Goal: Task Accomplishment & Management: Use online tool/utility

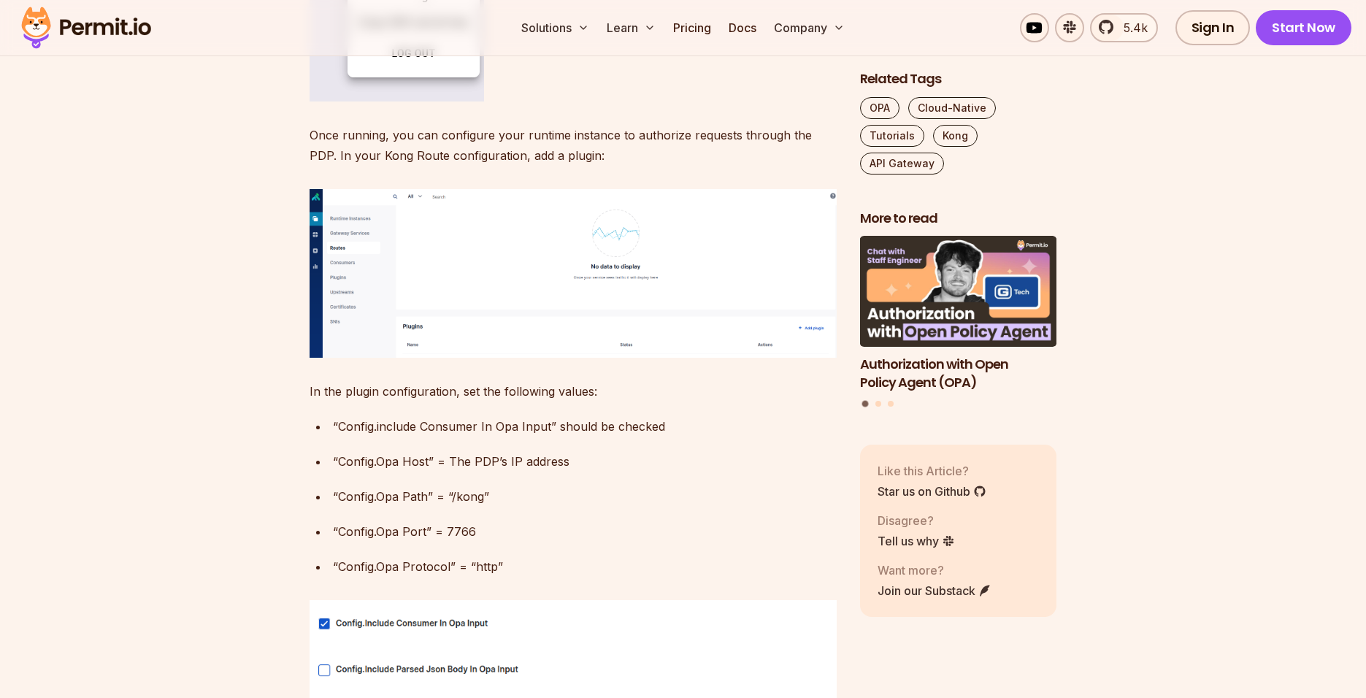
scroll to position [3174, 0]
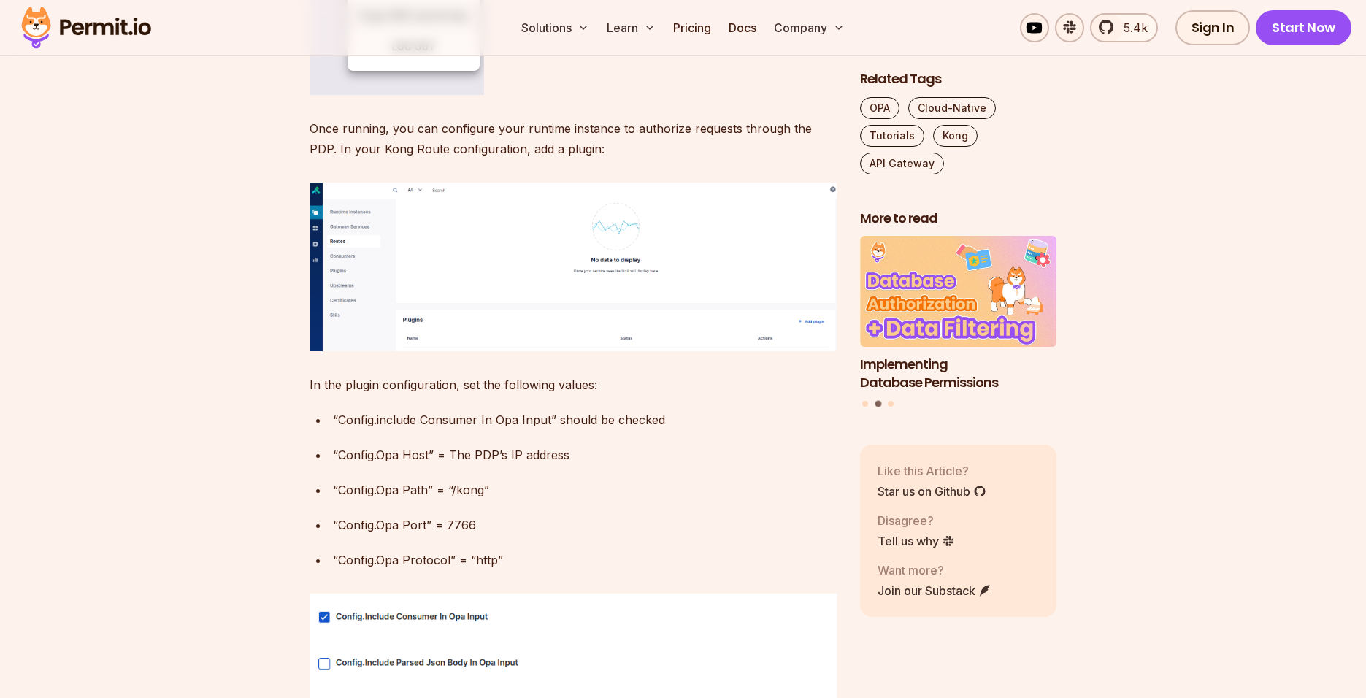
click at [86, 30] on img at bounding box center [86, 28] width 143 height 50
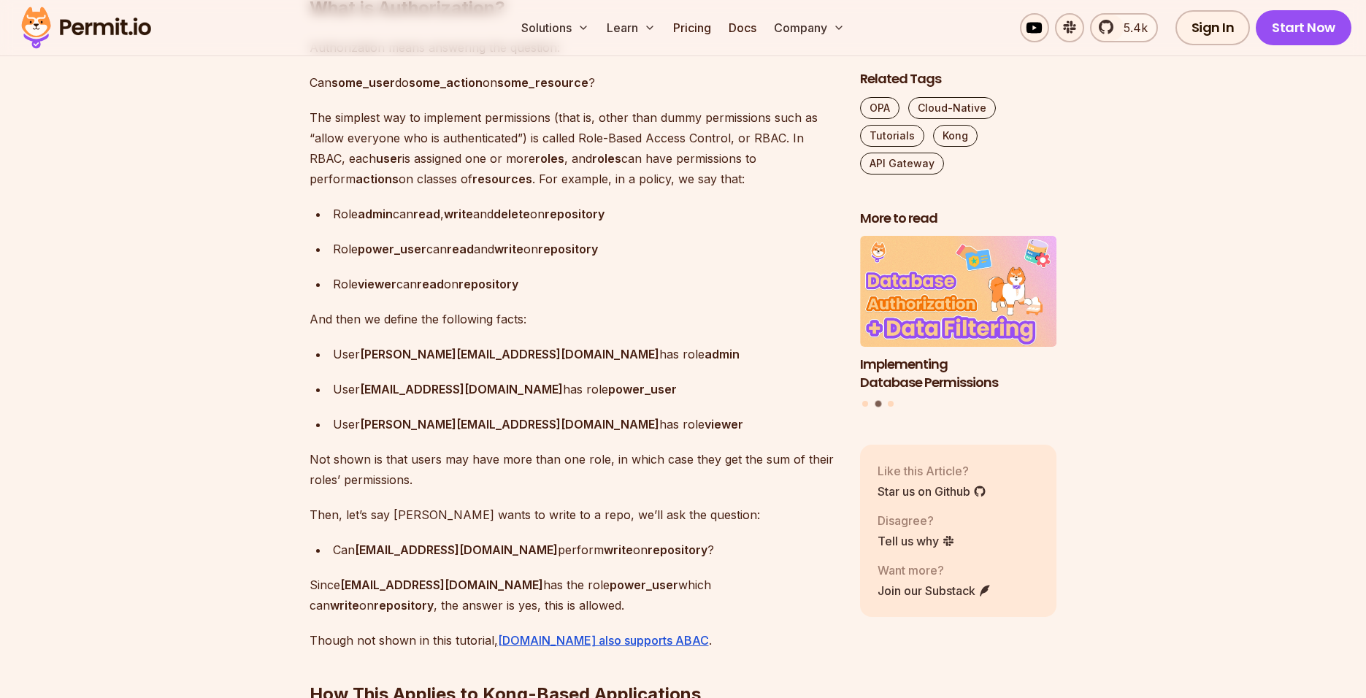
scroll to position [1362, 0]
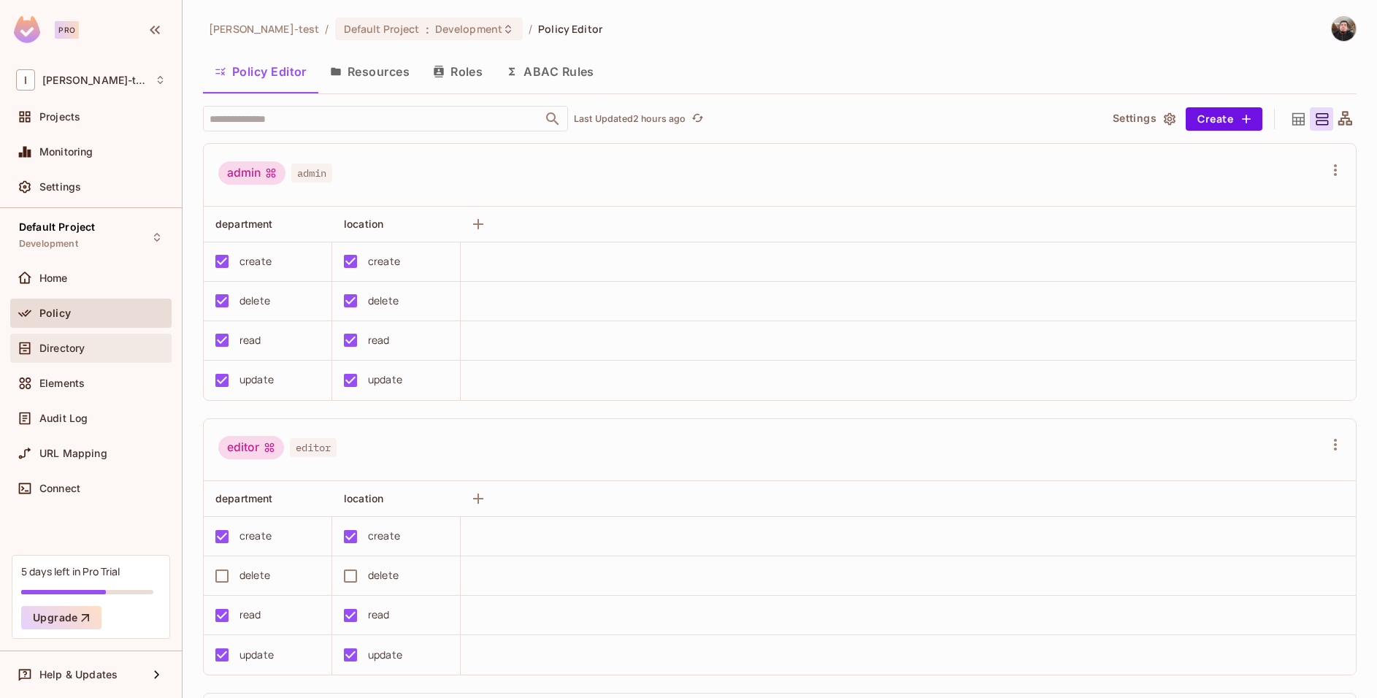
click at [74, 346] on span "Directory" at bounding box center [61, 348] width 45 height 12
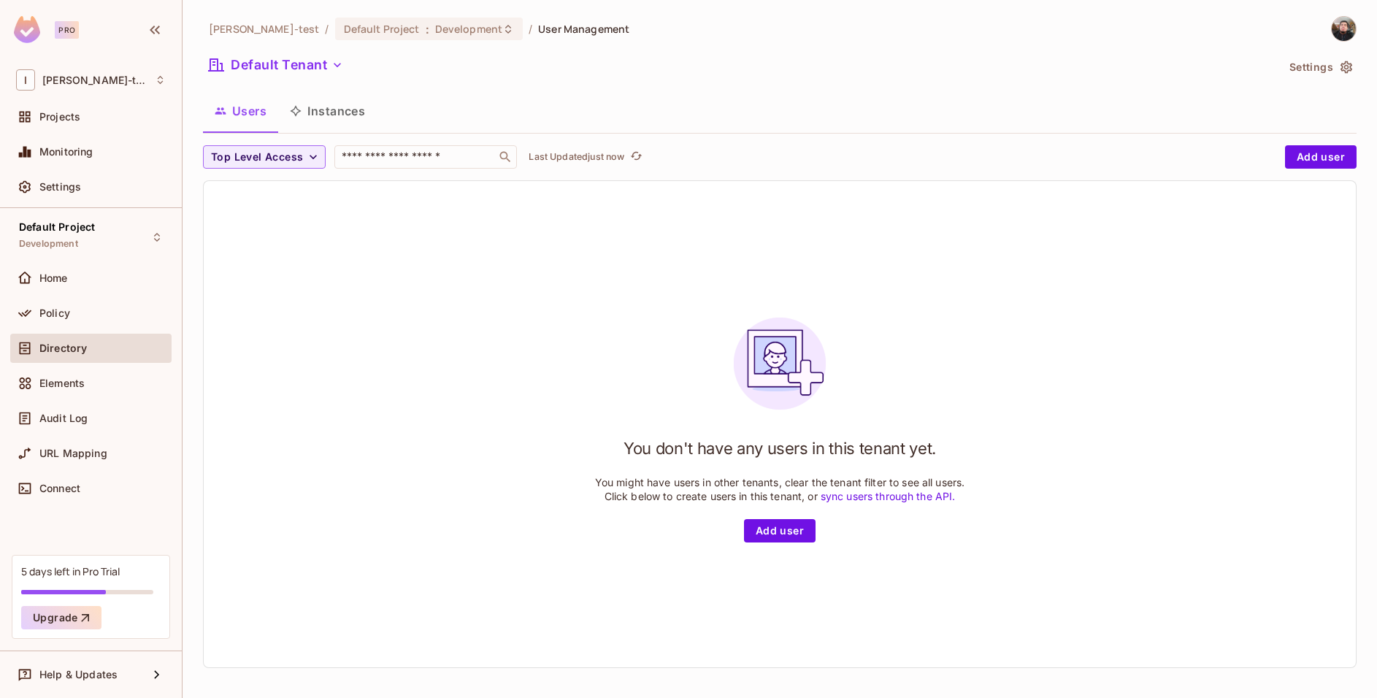
click at [77, 376] on div "Elements" at bounding box center [91, 384] width 150 height 18
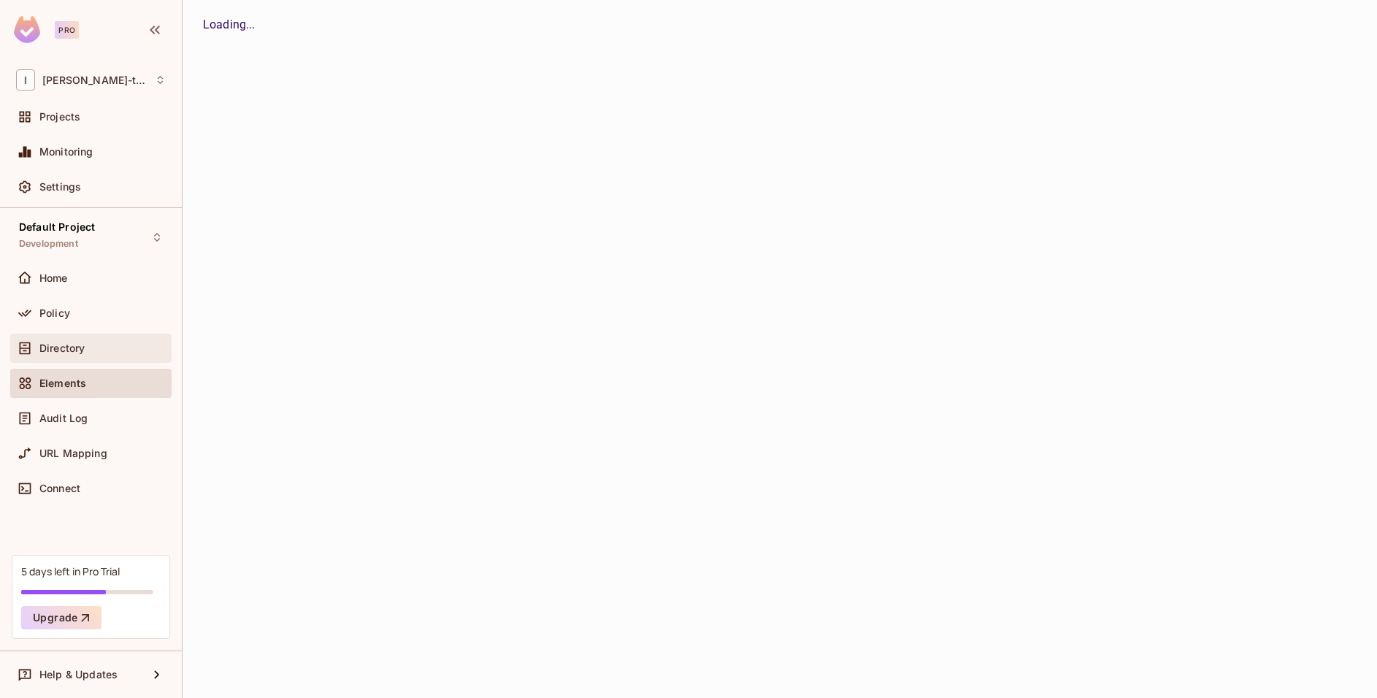
click at [89, 356] on div "Directory" at bounding box center [91, 348] width 150 height 18
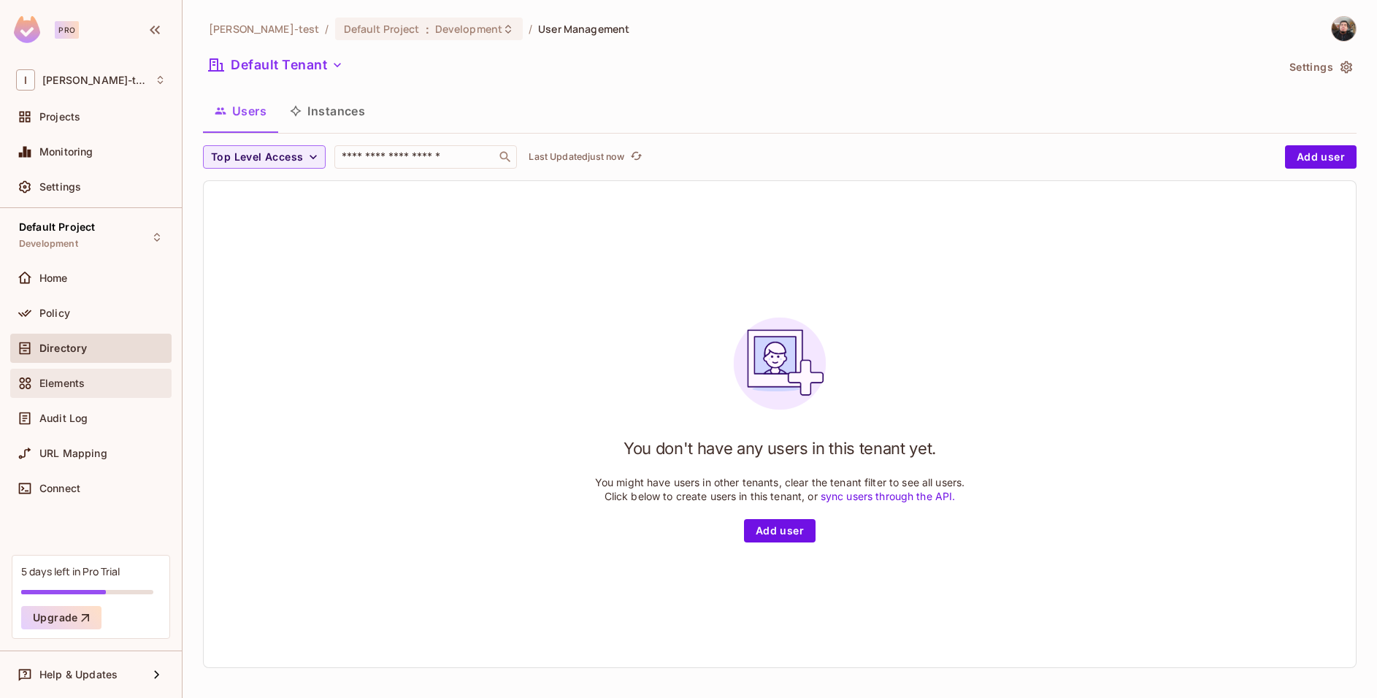
click at [87, 375] on div "Elements" at bounding box center [91, 384] width 150 height 18
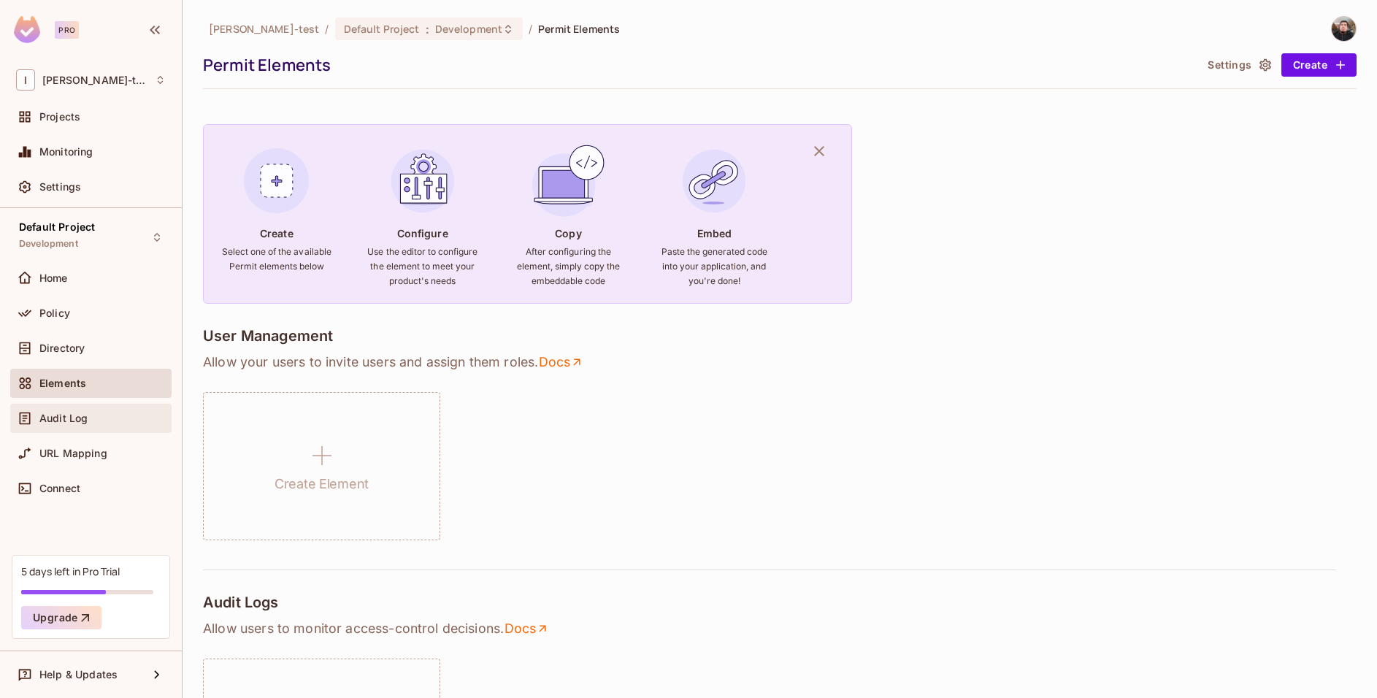
click at [95, 416] on div "Audit Log" at bounding box center [102, 419] width 126 height 12
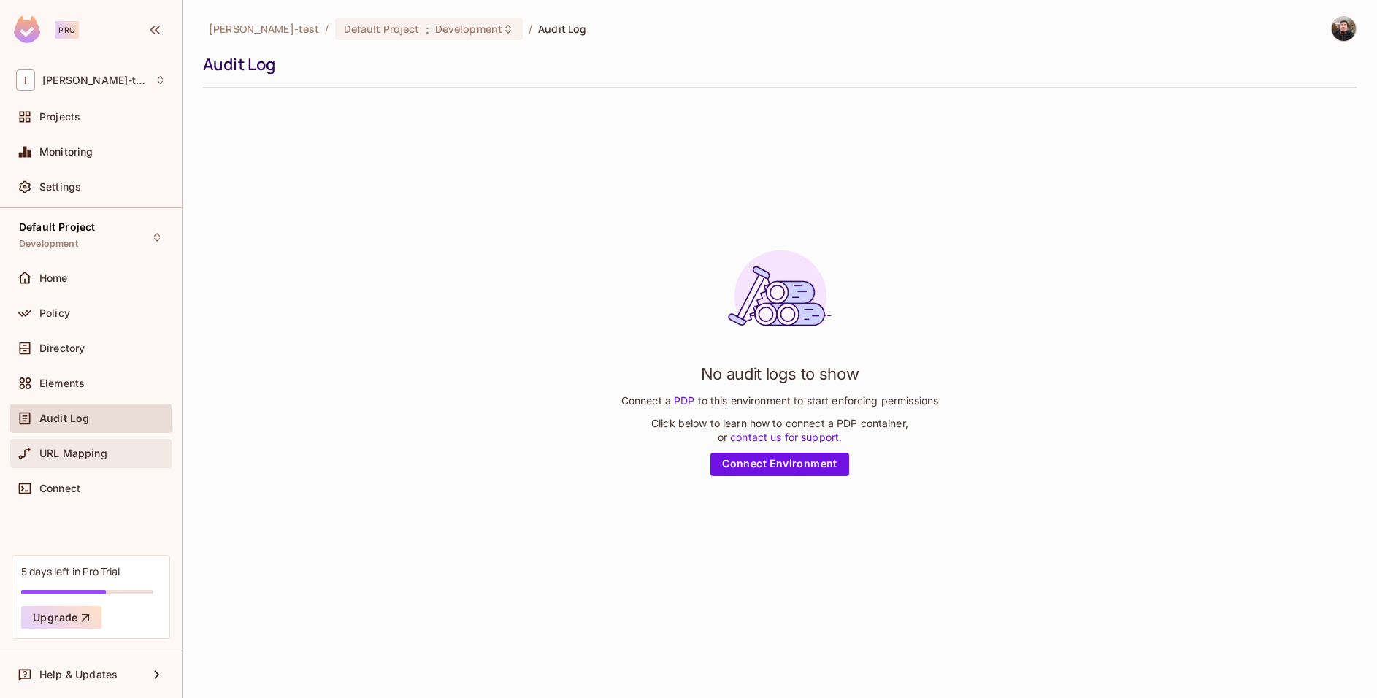
click at [80, 467] on div "URL Mapping" at bounding box center [90, 453] width 161 height 29
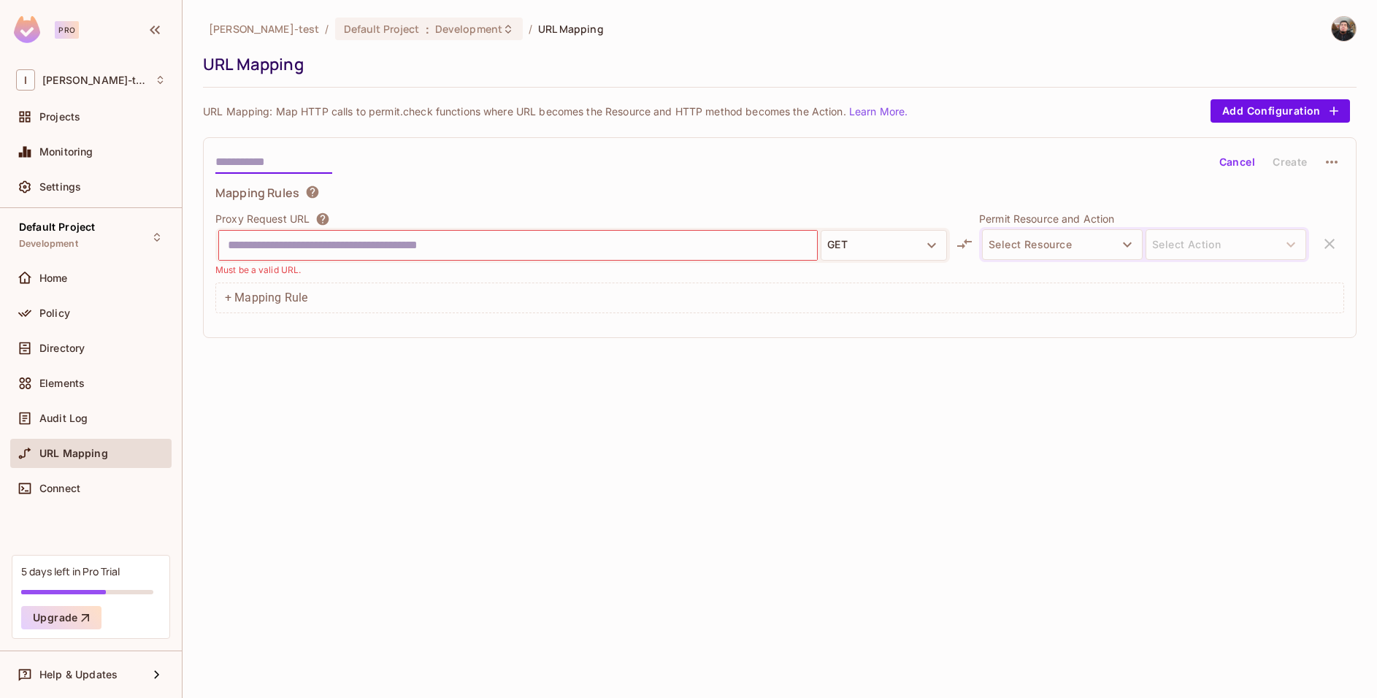
click at [295, 161] on input "text" at bounding box center [273, 161] width 117 height 23
type input "********"
type input "**********"
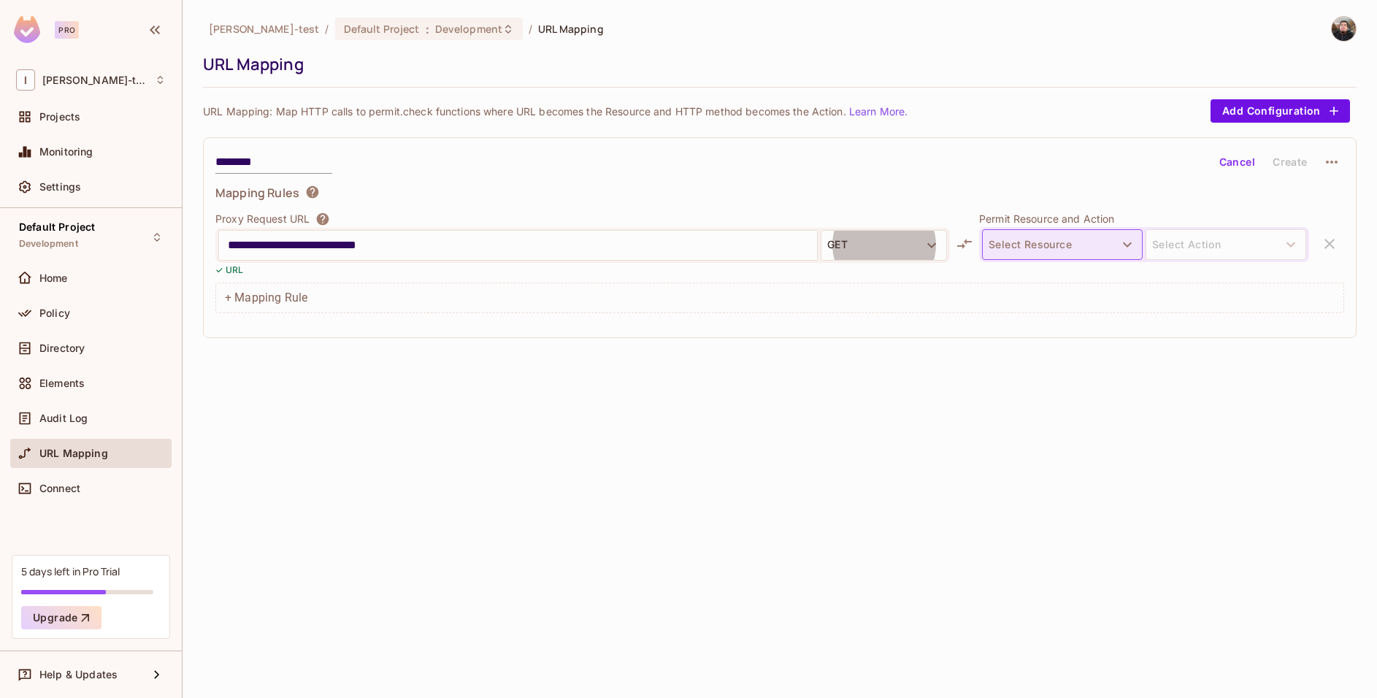
click at [1078, 248] on button "Select Resource" at bounding box center [1062, 244] width 161 height 31
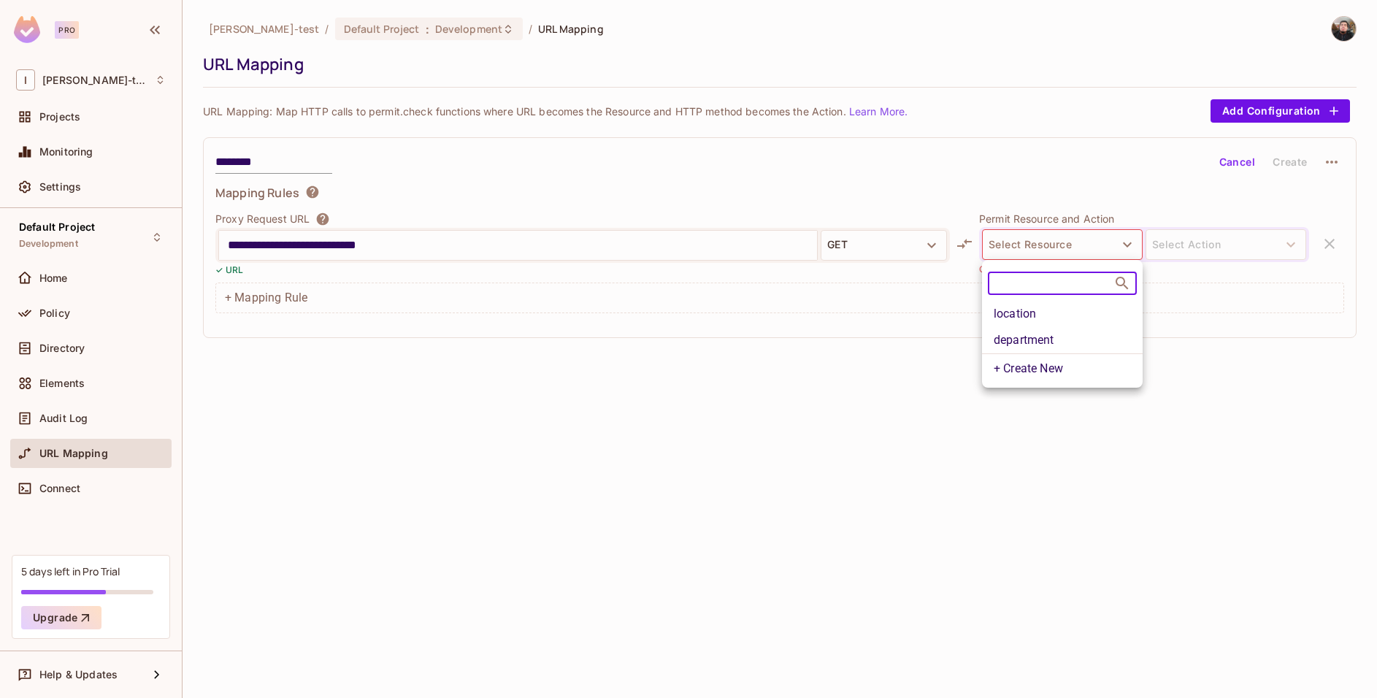
click at [1045, 311] on li "location" at bounding box center [1062, 314] width 161 height 26
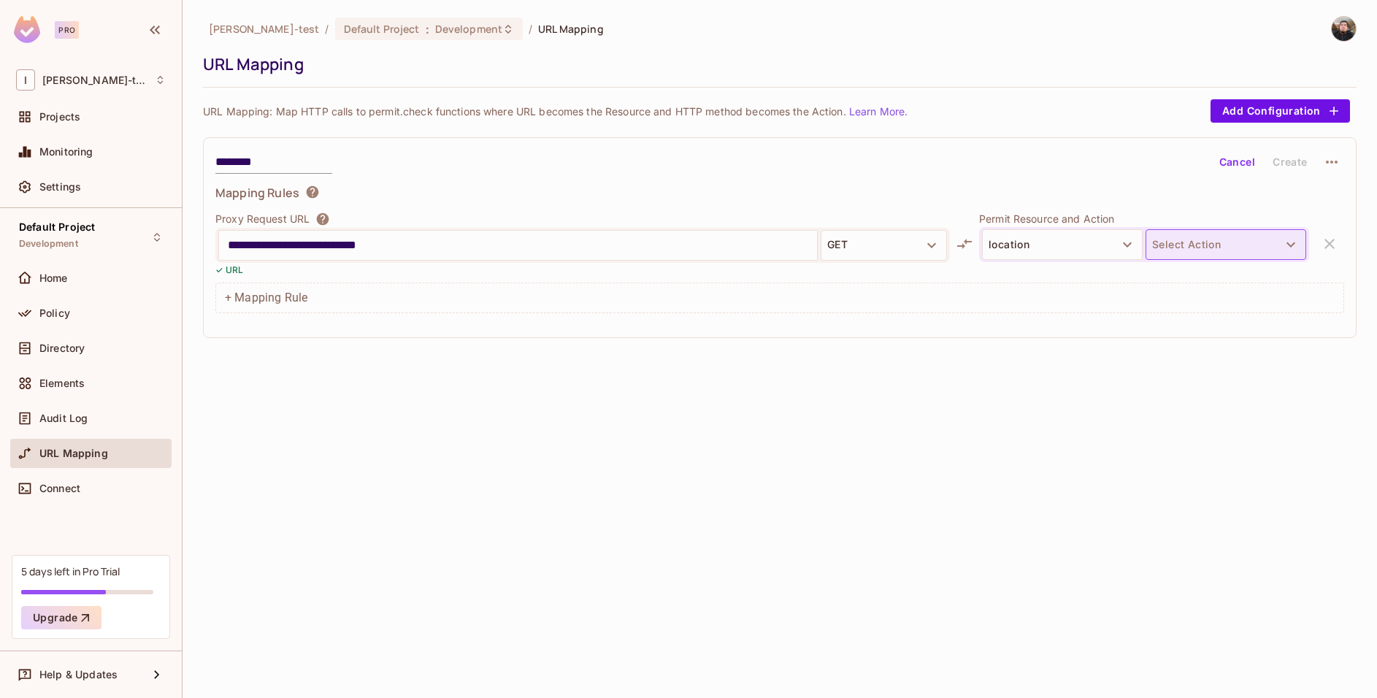
click at [1198, 243] on button "Select Action" at bounding box center [1226, 244] width 161 height 31
click at [1196, 311] on li "create" at bounding box center [1226, 305] width 161 height 26
click at [936, 250] on icon "button" at bounding box center [932, 246] width 18 height 18
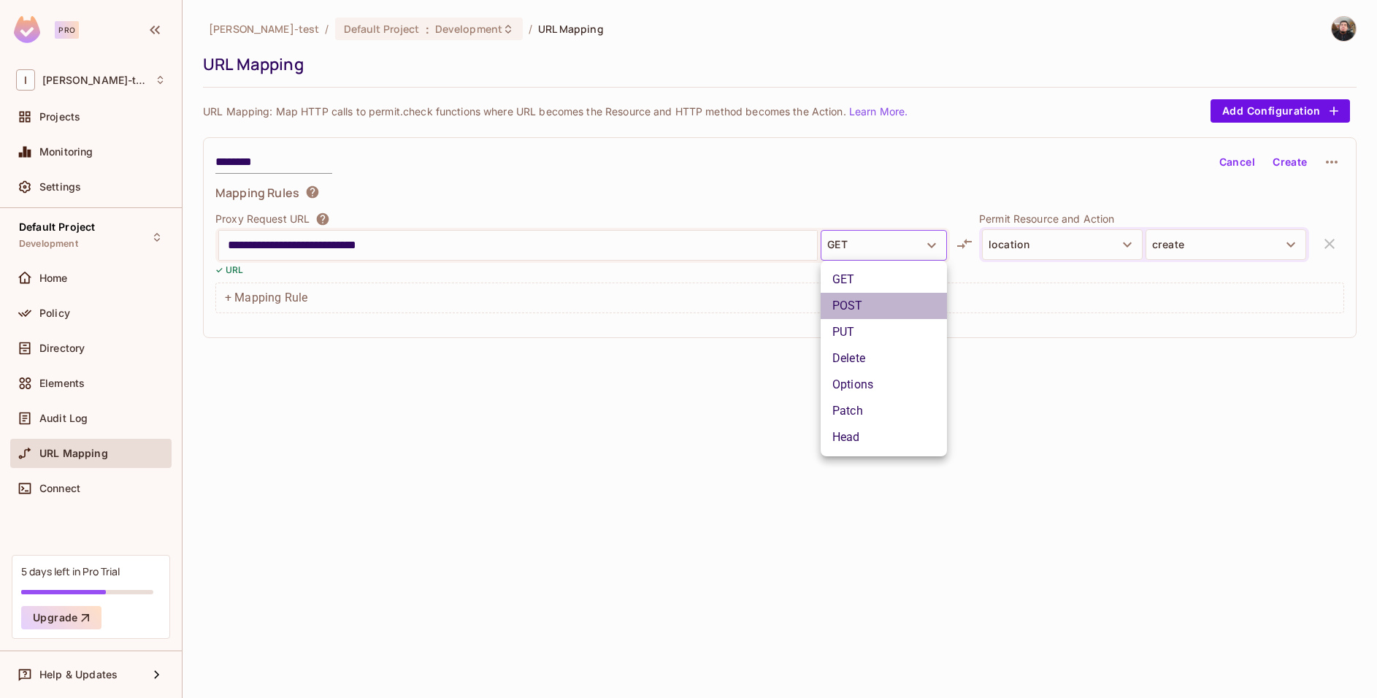
click at [870, 313] on li "POST" at bounding box center [884, 306] width 126 height 26
click at [591, 245] on input "**********" at bounding box center [518, 245] width 580 height 23
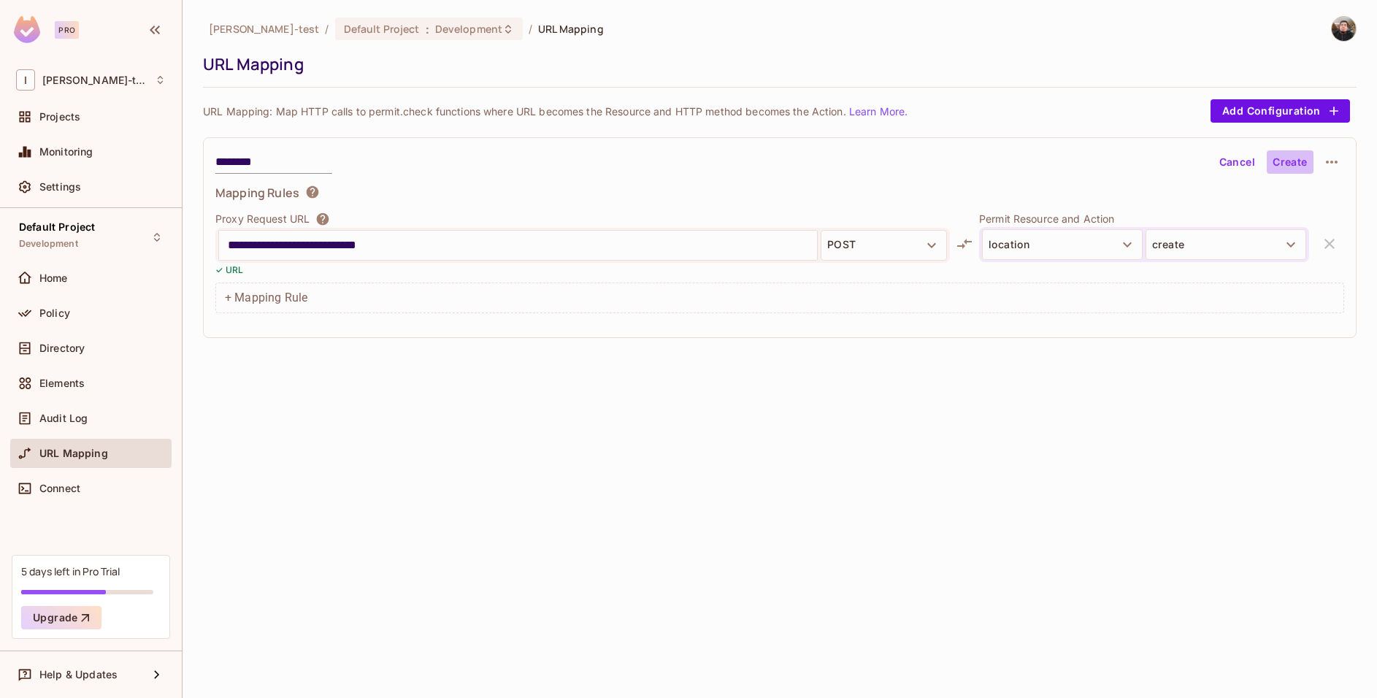
click at [1287, 158] on button "Create" at bounding box center [1290, 161] width 47 height 23
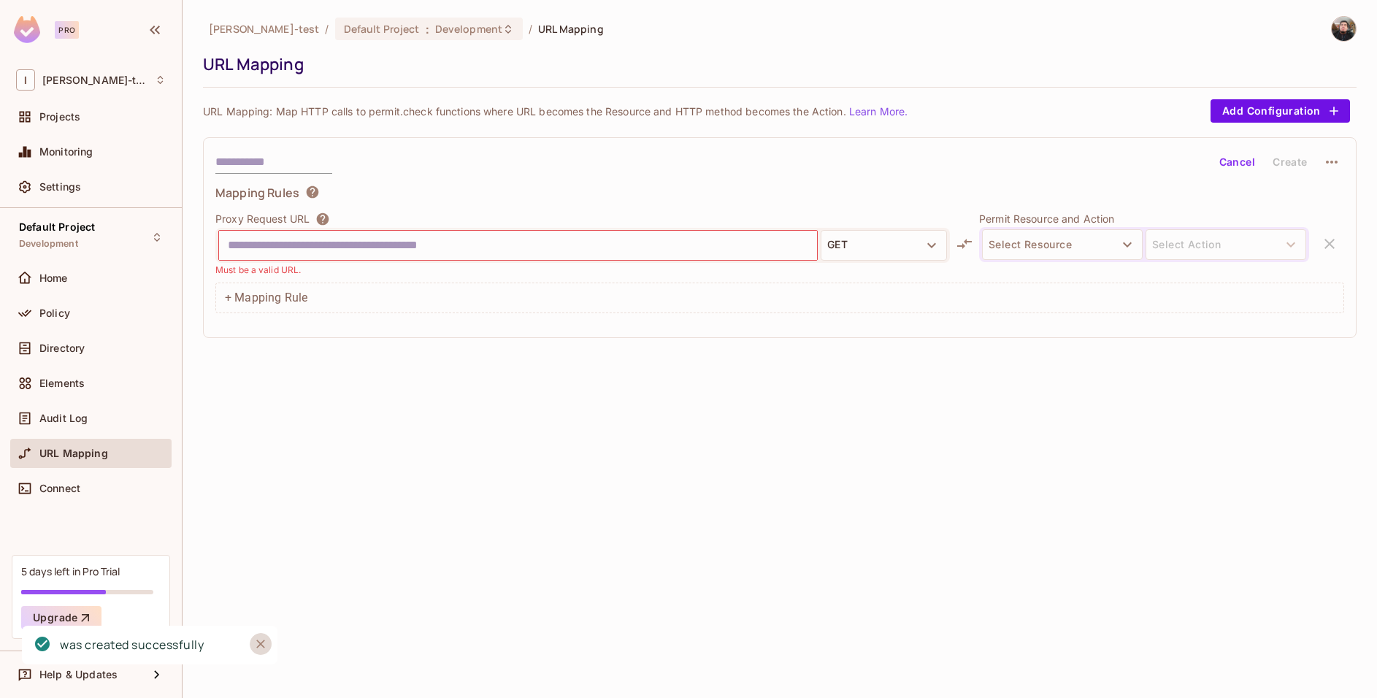
click at [257, 644] on icon "Close" at bounding box center [260, 644] width 15 height 15
click at [257, 644] on div "Pro I [PERSON_NAME]-test Projects Monitoring Settings Default Project Developme…" at bounding box center [688, 349] width 1377 height 698
click at [331, 605] on div "[PERSON_NAME]-test / Default Project : Development / URL Mapping URL Mapping UR…" at bounding box center [780, 349] width 1194 height 698
click at [317, 537] on div "[PERSON_NAME]-test / Default Project : Development / URL Mapping URL Mapping UR…" at bounding box center [780, 349] width 1194 height 698
click at [81, 359] on div "Directory" at bounding box center [90, 348] width 161 height 29
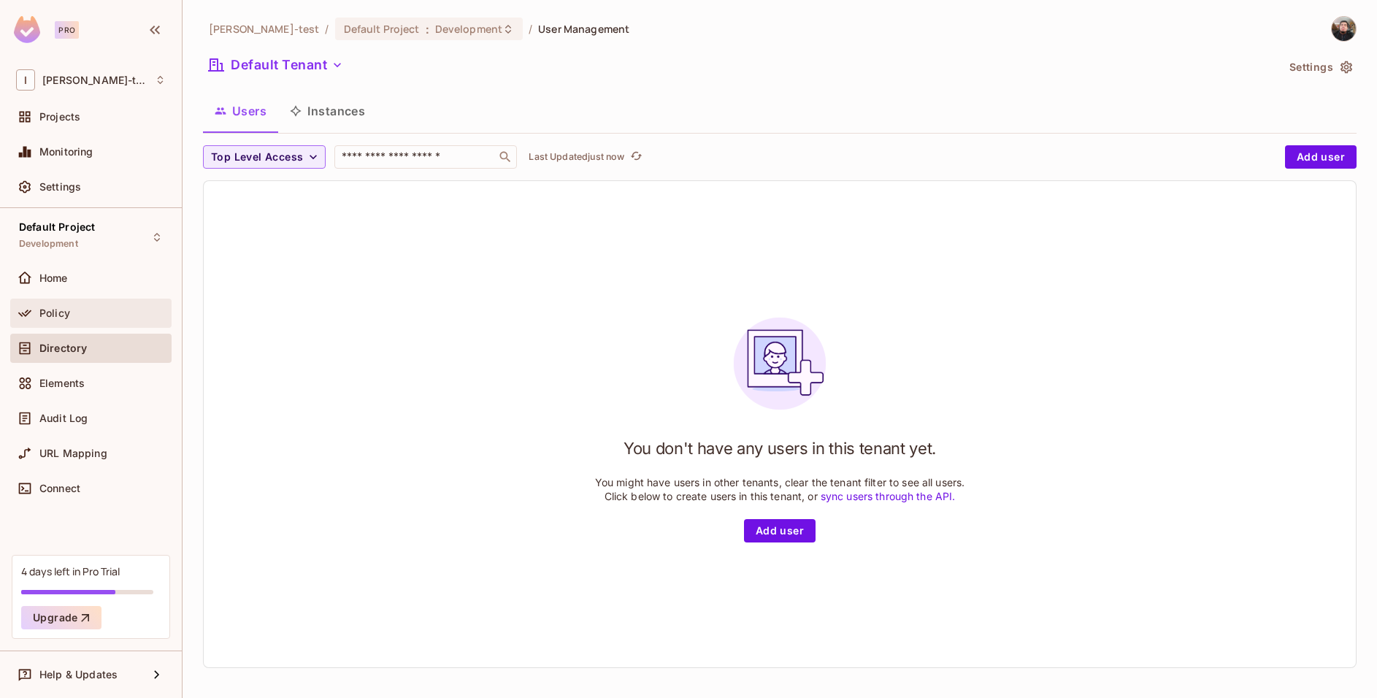
click at [96, 313] on div "Policy" at bounding box center [102, 313] width 126 height 12
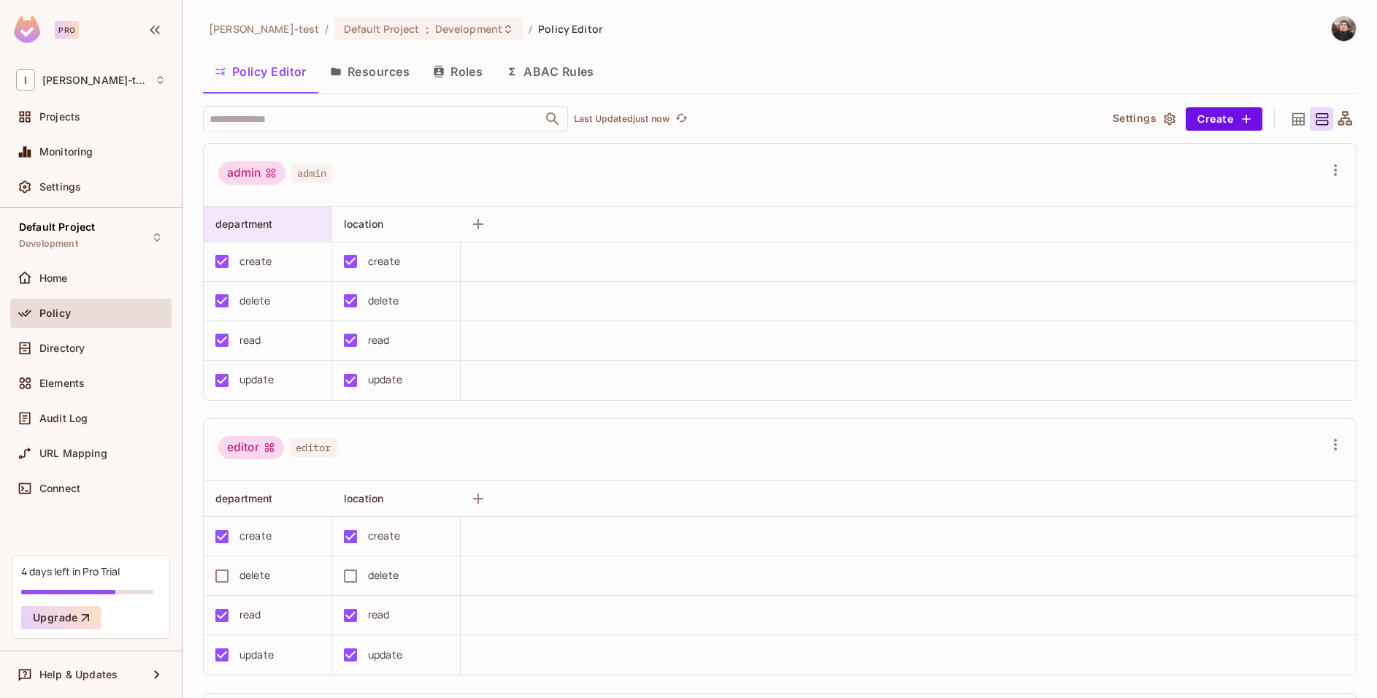
click at [247, 237] on div "department" at bounding box center [268, 224] width 128 height 35
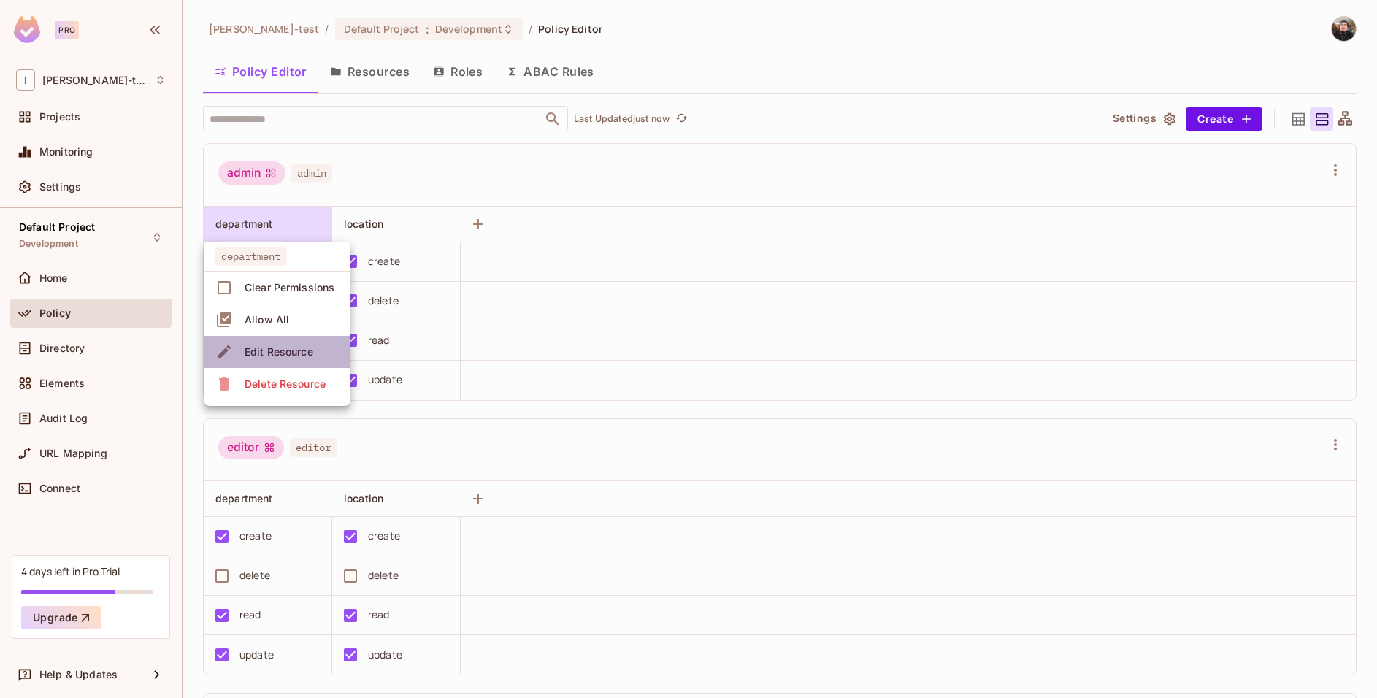
click at [283, 348] on div "Edit Resource" at bounding box center [279, 352] width 69 height 15
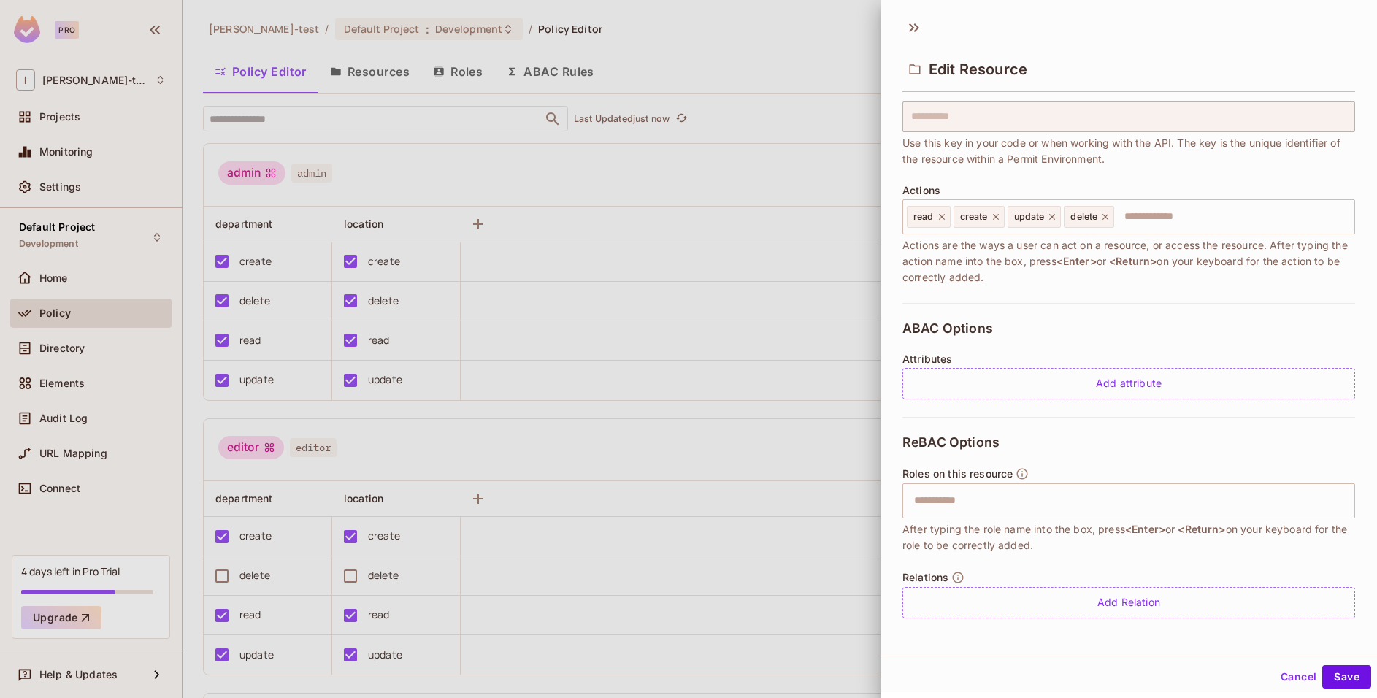
scroll to position [105, 0]
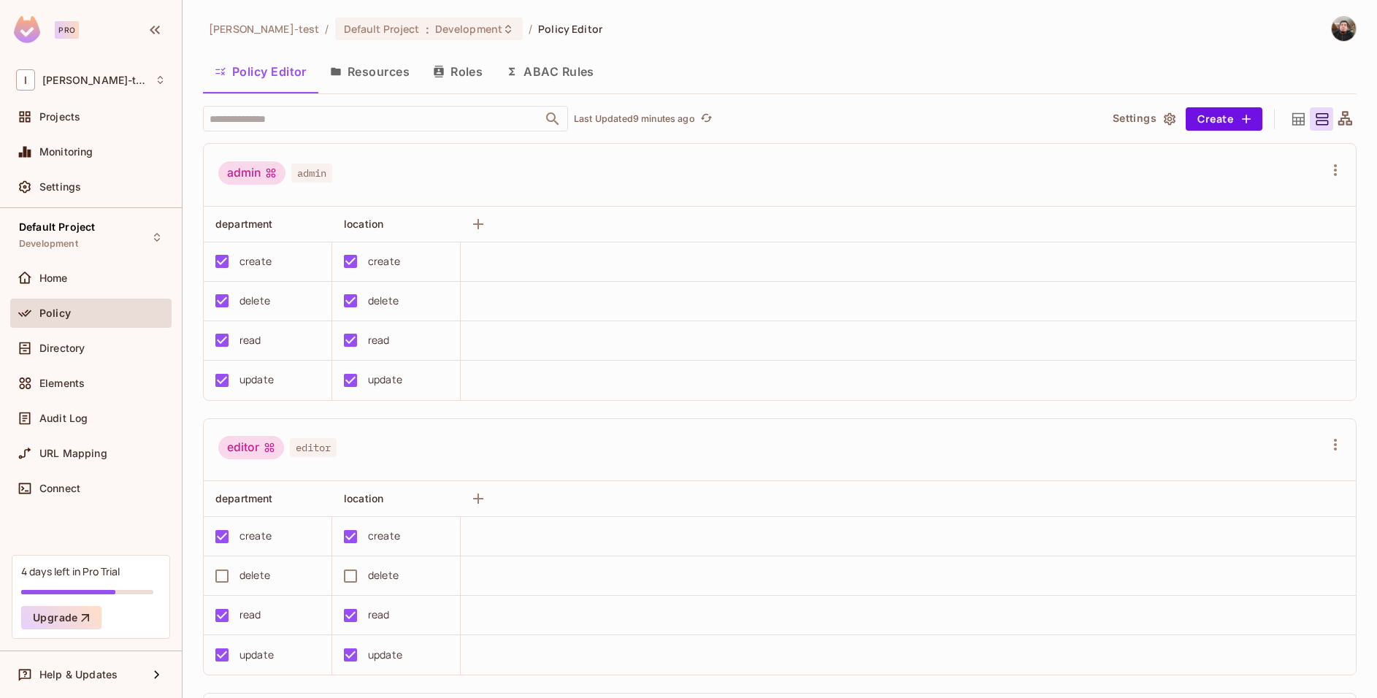
click at [261, 180] on div "admin" at bounding box center [251, 172] width 67 height 23
click at [310, 173] on span "admin" at bounding box center [311, 173] width 41 height 19
click at [1167, 119] on button "Settings" at bounding box center [1143, 118] width 73 height 23
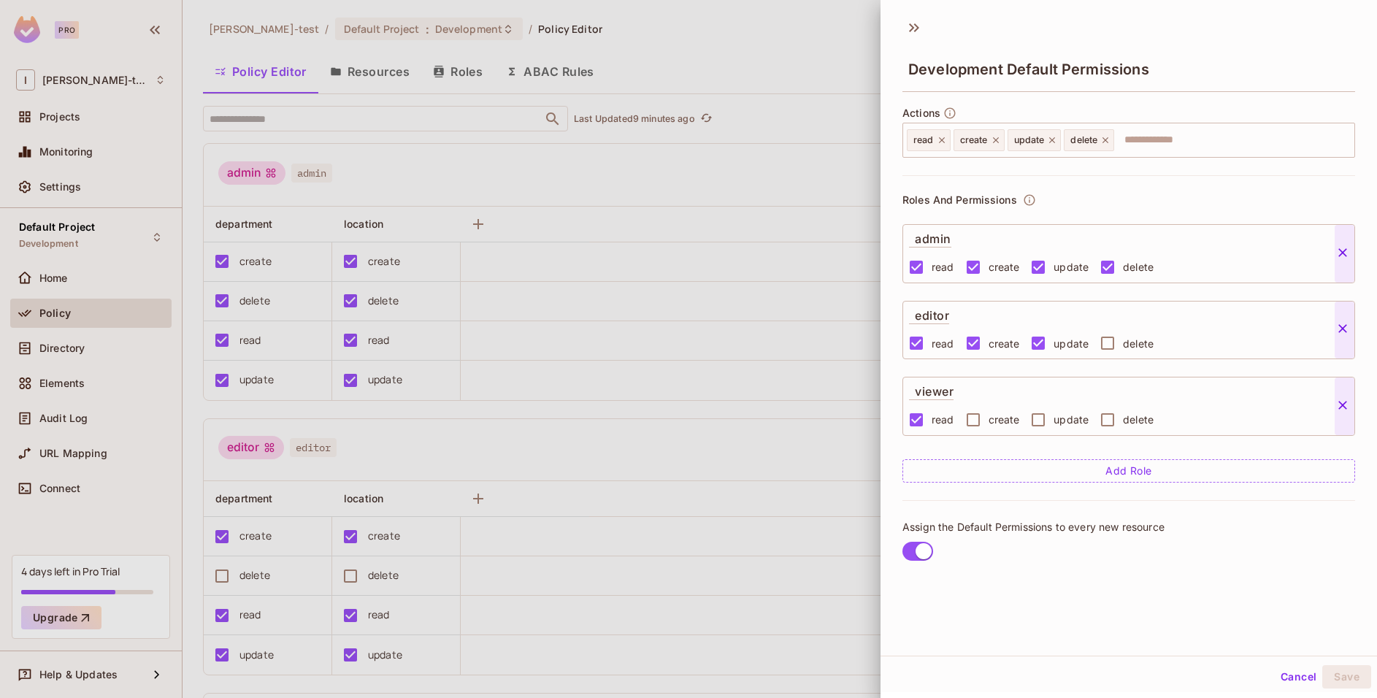
click at [837, 239] on div at bounding box center [688, 349] width 1377 height 698
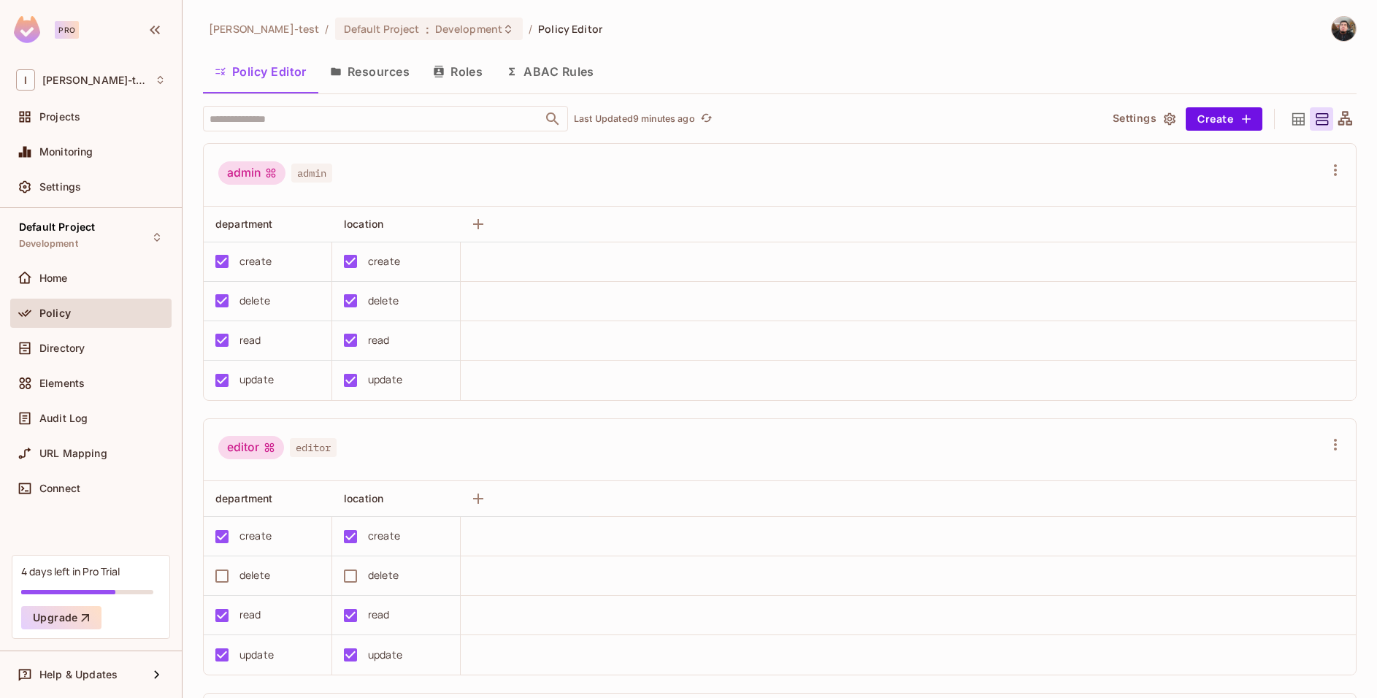
click at [494, 85] on button "Roles" at bounding box center [457, 71] width 73 height 37
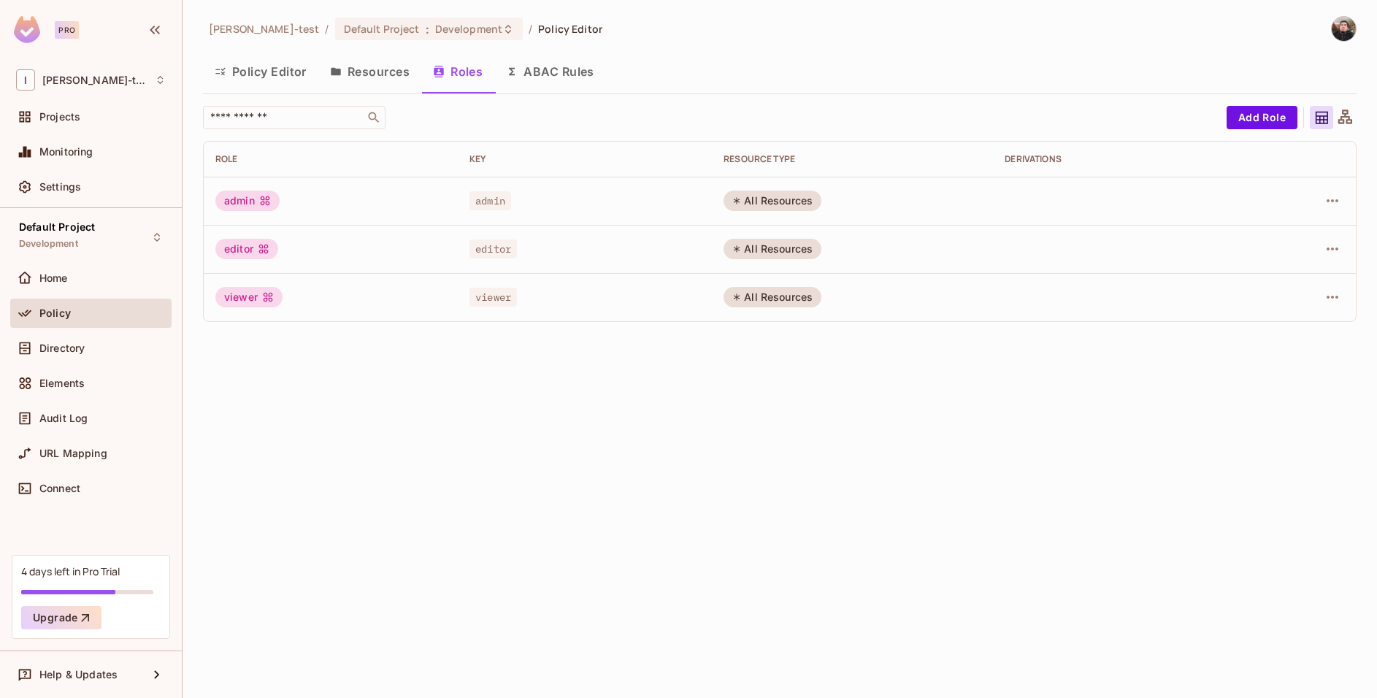
click at [505, 64] on button "ABAC Rules" at bounding box center [550, 71] width 112 height 37
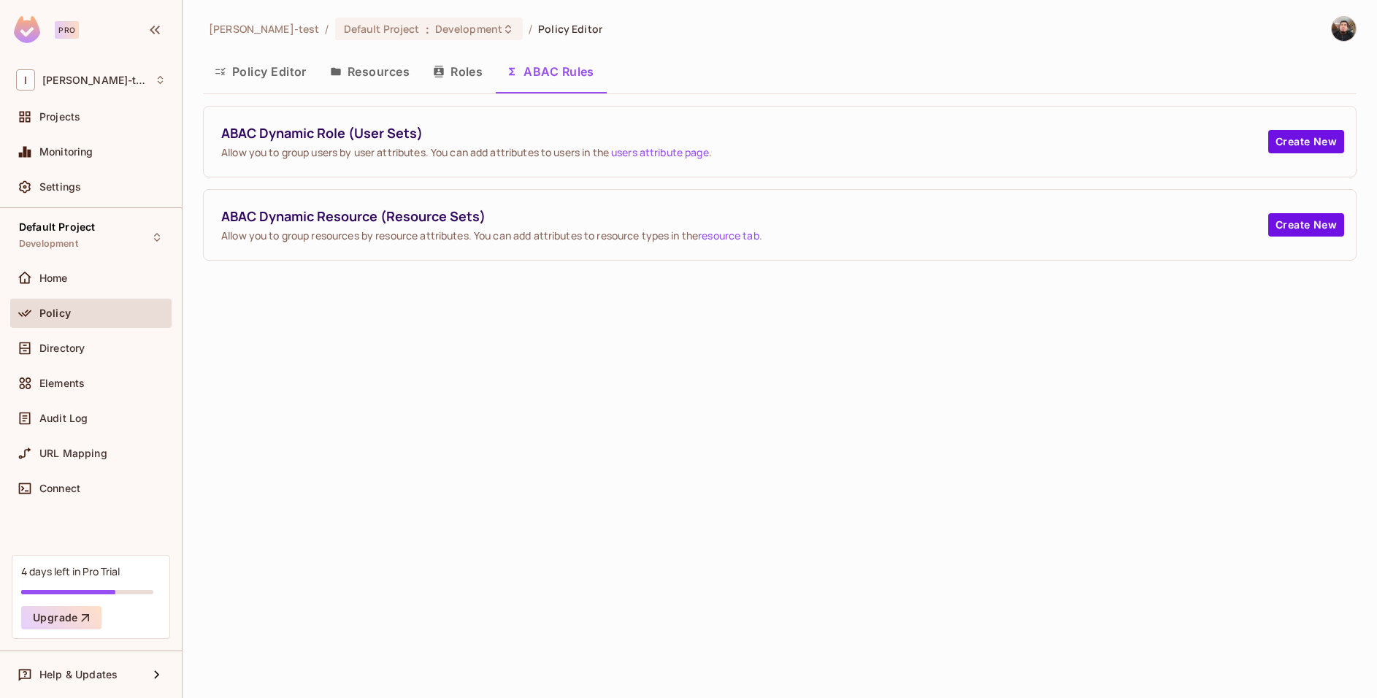
click at [243, 76] on button "Policy Editor" at bounding box center [260, 71] width 115 height 37
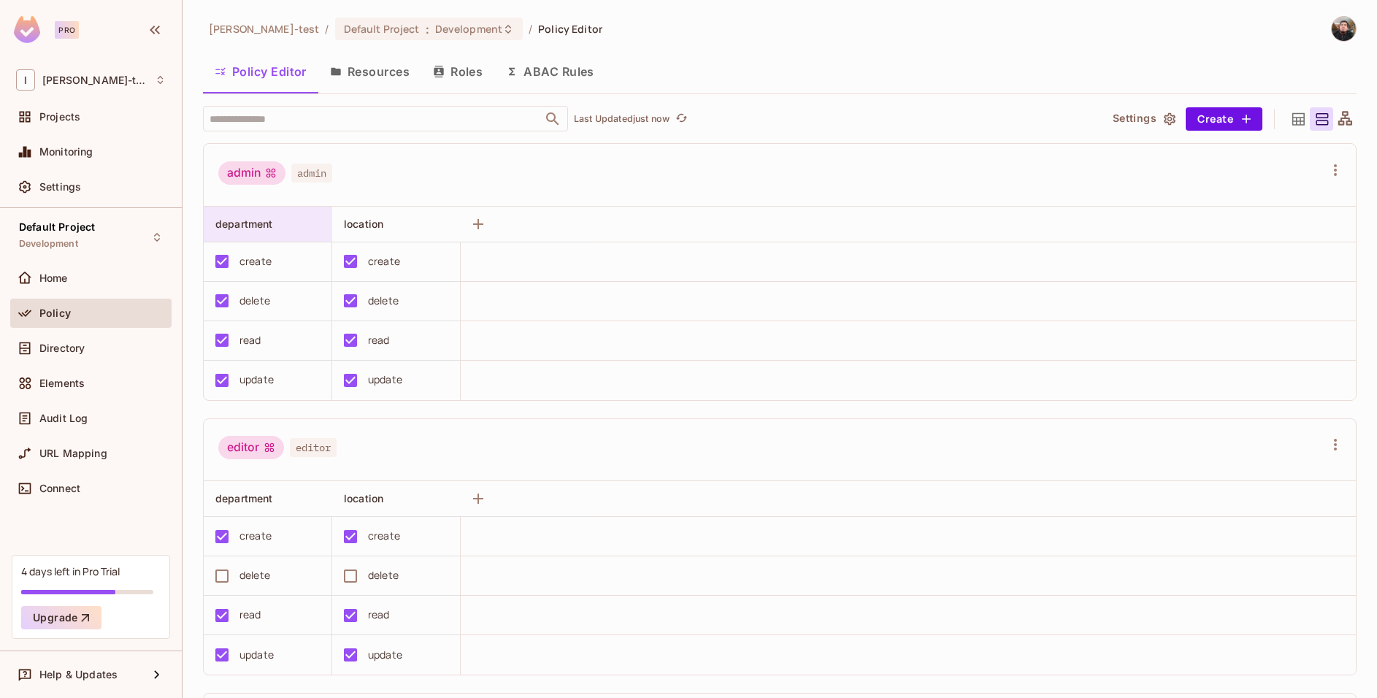
click at [258, 220] on span "department" at bounding box center [244, 224] width 58 height 12
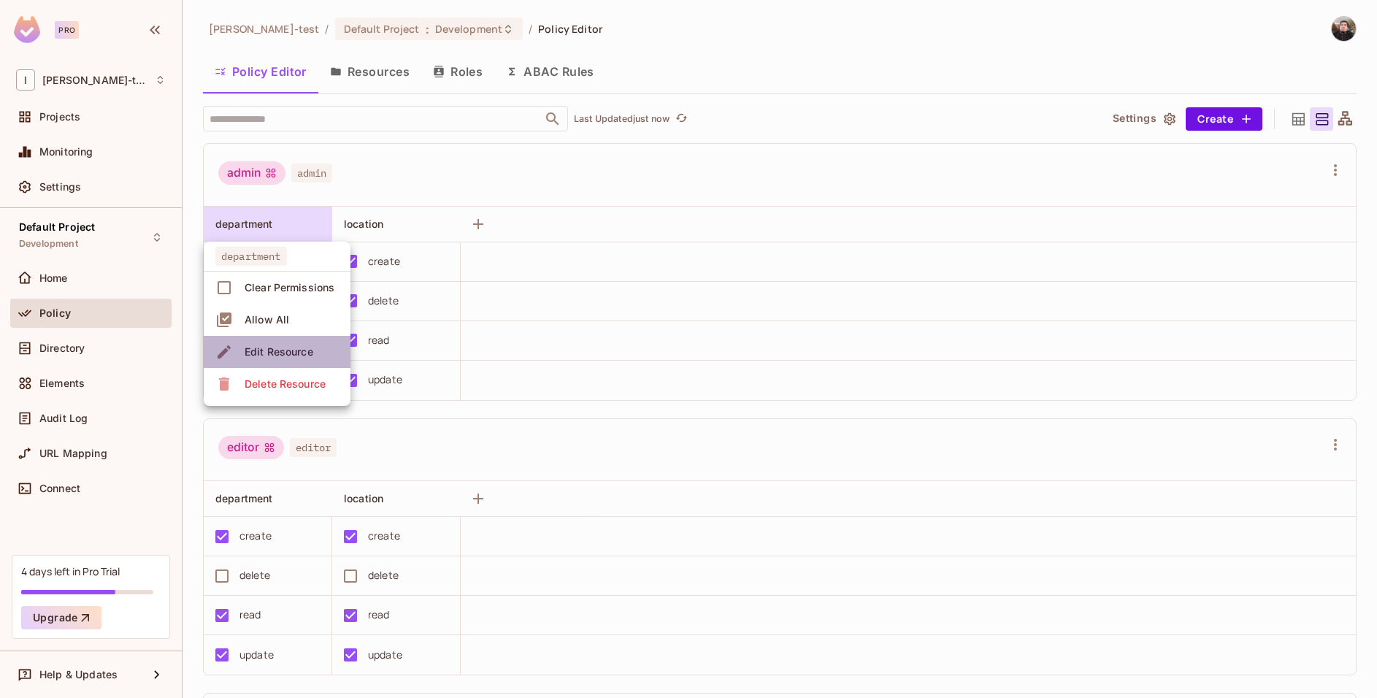
click at [287, 341] on span "Edit Resource" at bounding box center [278, 351] width 77 height 23
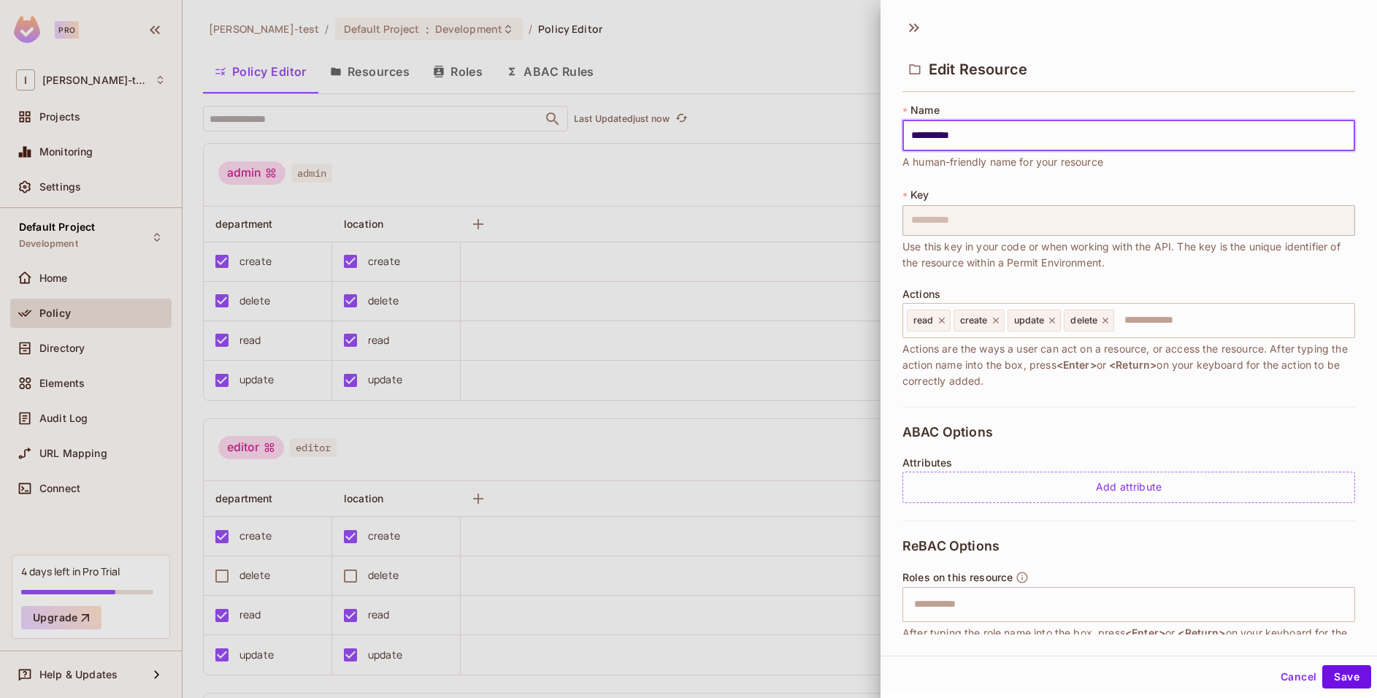
scroll to position [105, 0]
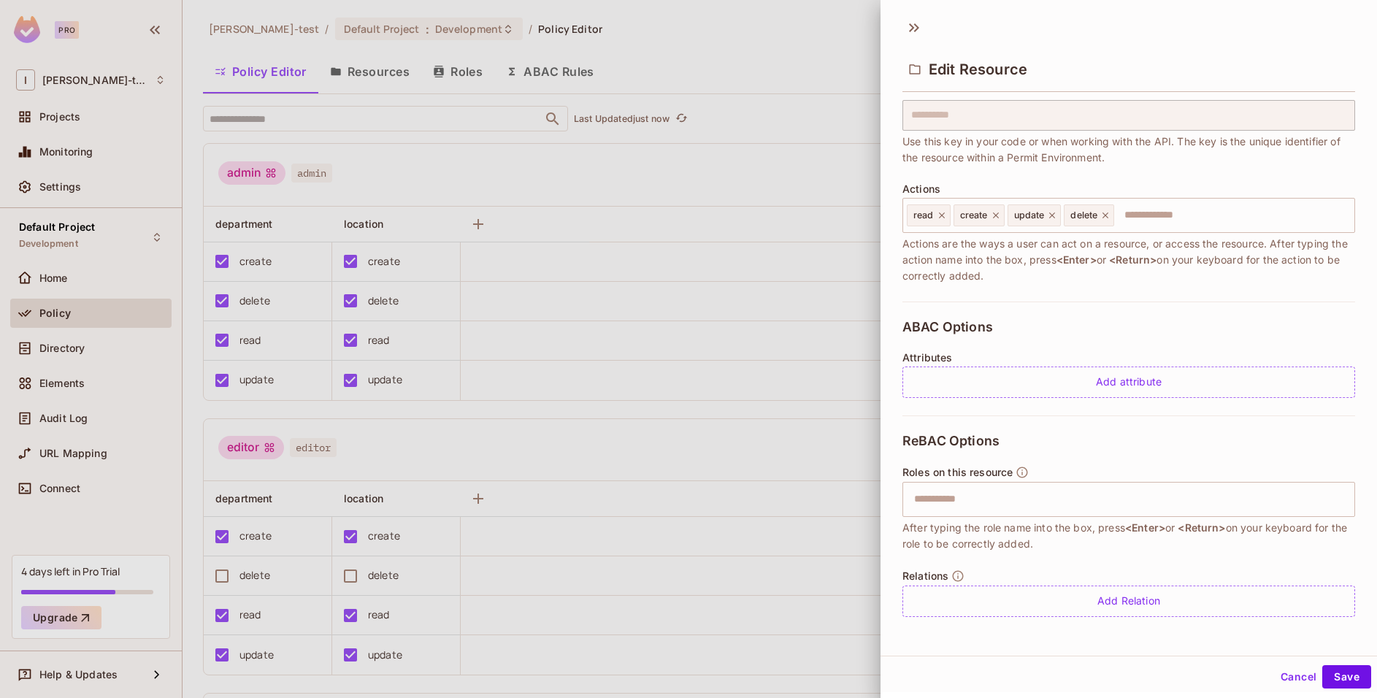
click at [534, 454] on div at bounding box center [688, 349] width 1377 height 698
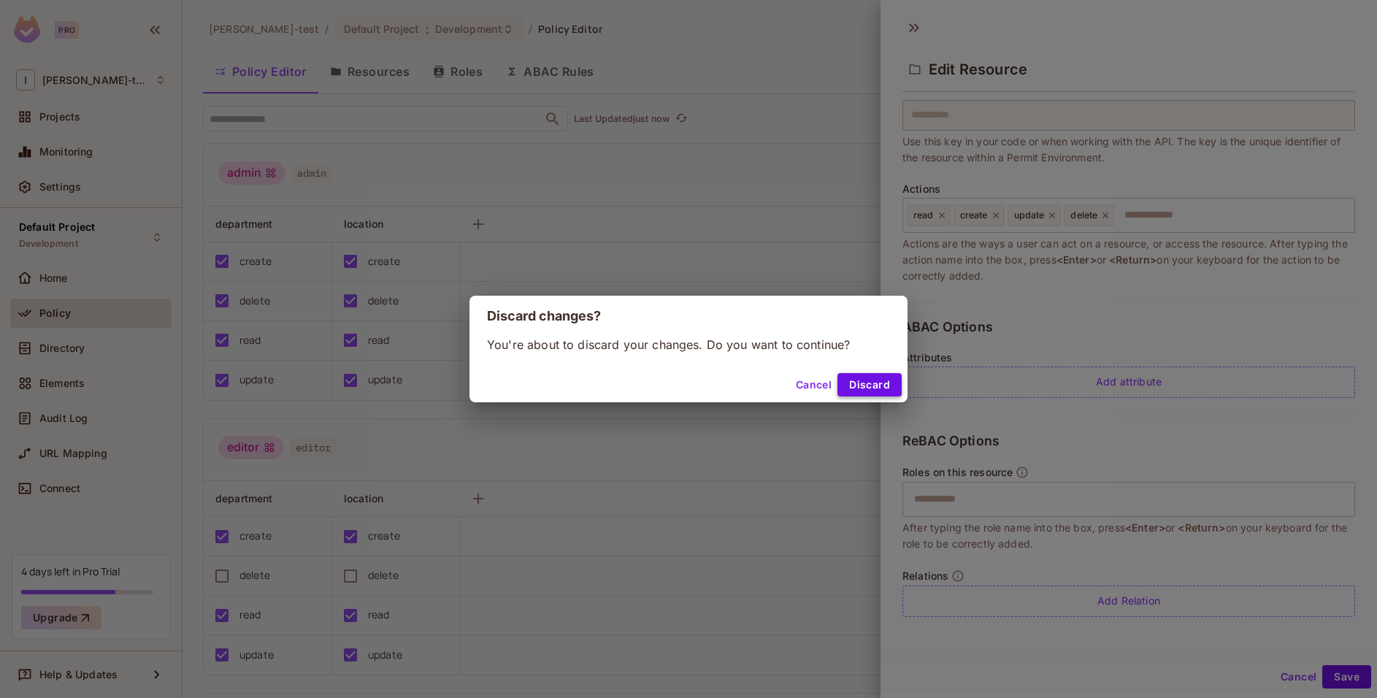
click at [884, 377] on button "Discard" at bounding box center [869, 384] width 64 height 23
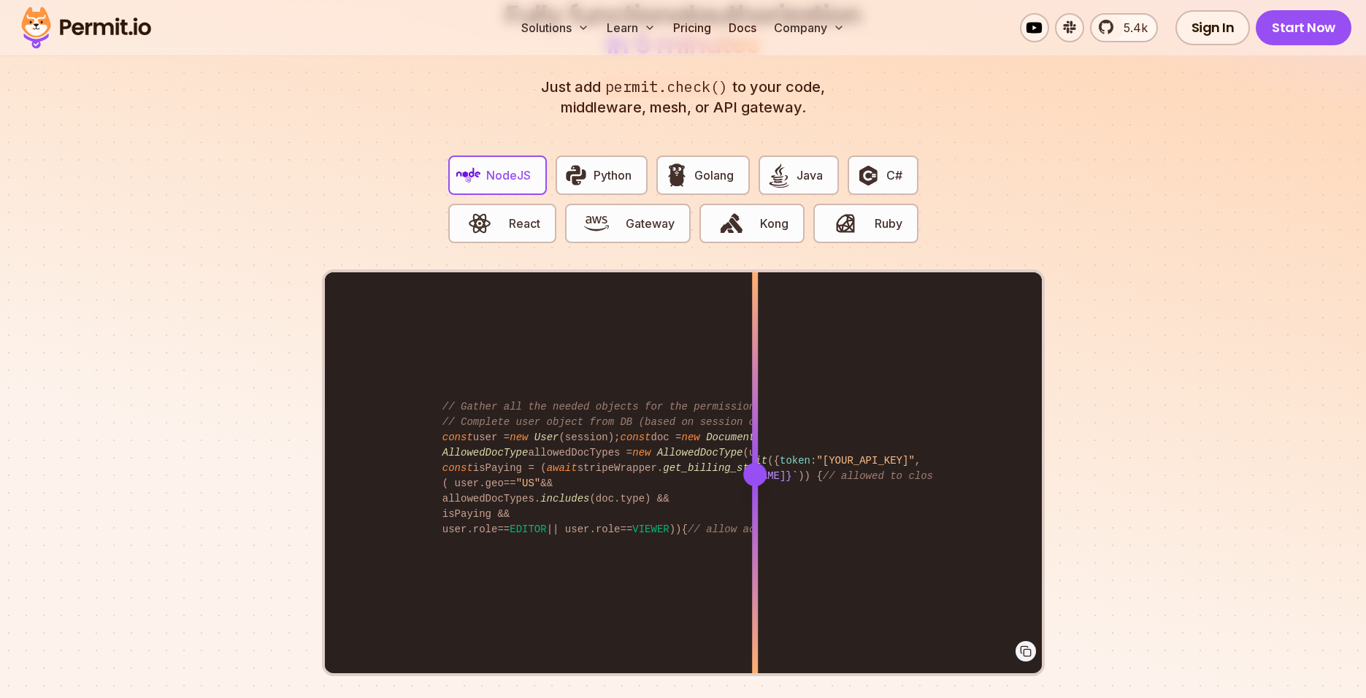
scroll to position [2817, 0]
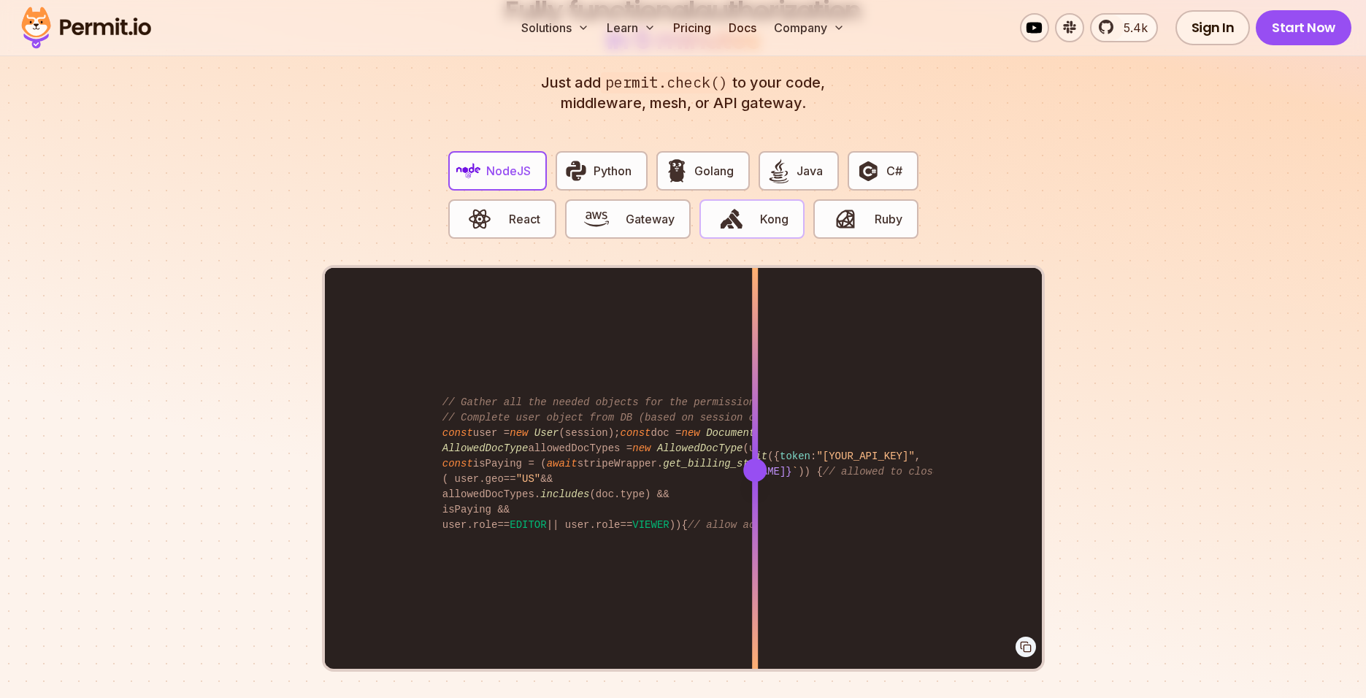
click at [745, 207] on span "button" at bounding box center [731, 219] width 49 height 25
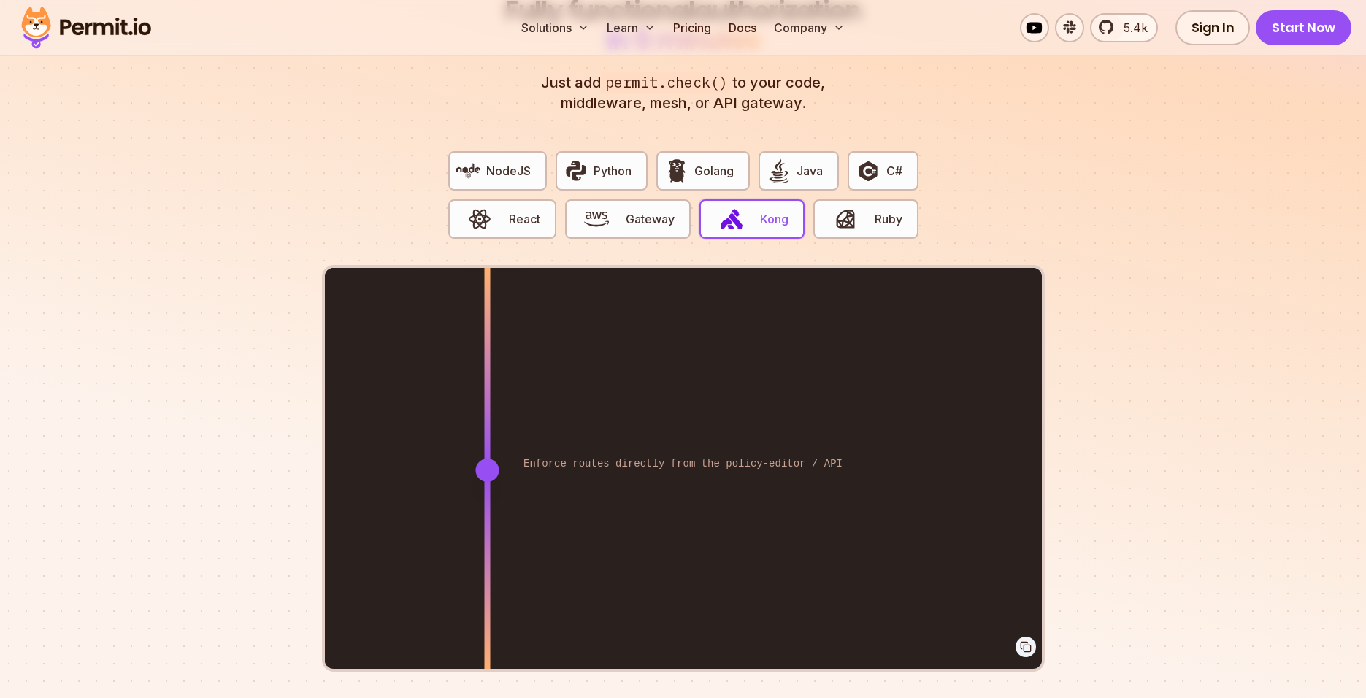
drag, startPoint x: 766, startPoint y: 450, endPoint x: 480, endPoint y: 449, distance: 286.2
click at [480, 458] on div at bounding box center [486, 469] width 23 height 23
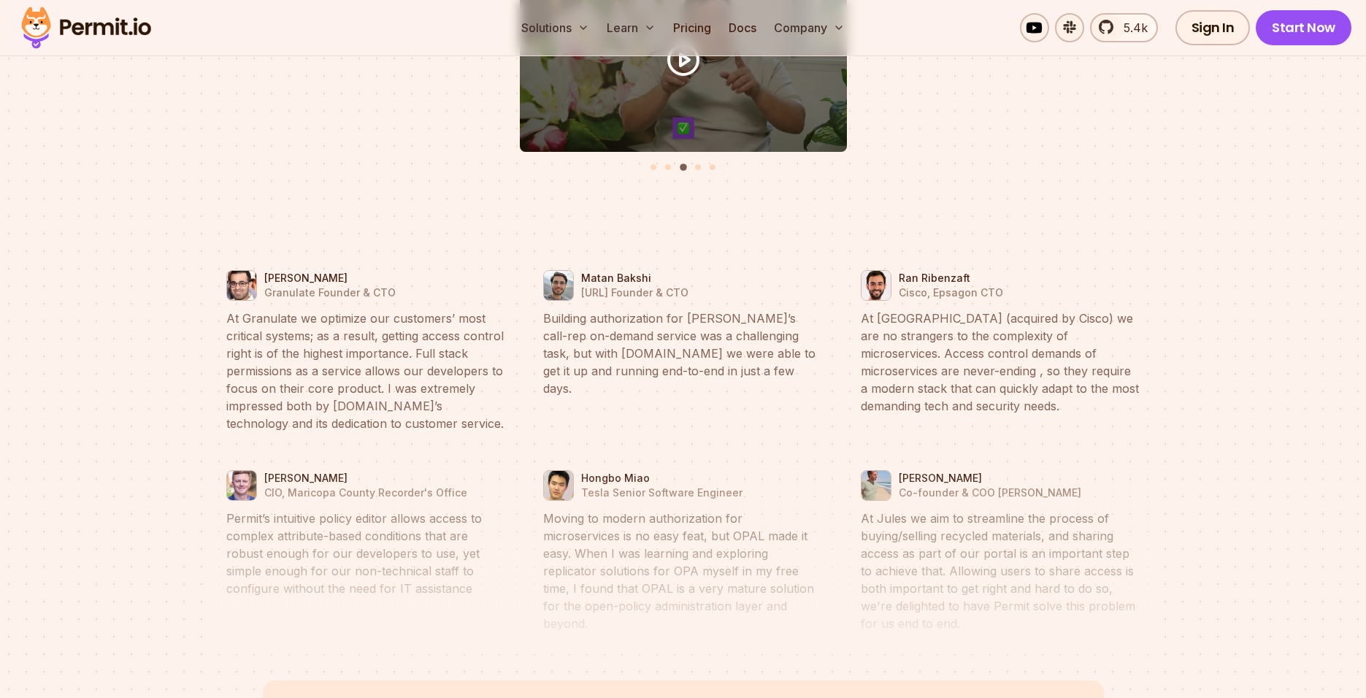
scroll to position [6723, 0]
